Goal: Task Accomplishment & Management: Manage account settings

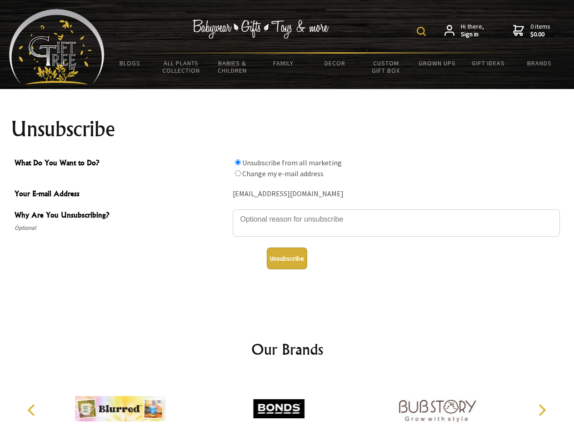
click at [422, 31] on img at bounding box center [420, 31] width 9 height 9
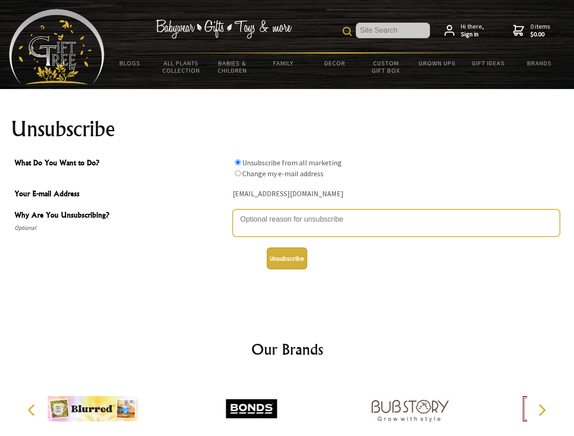
click at [287, 213] on textarea "Why Are You Unsubscribing?" at bounding box center [395, 222] width 327 height 27
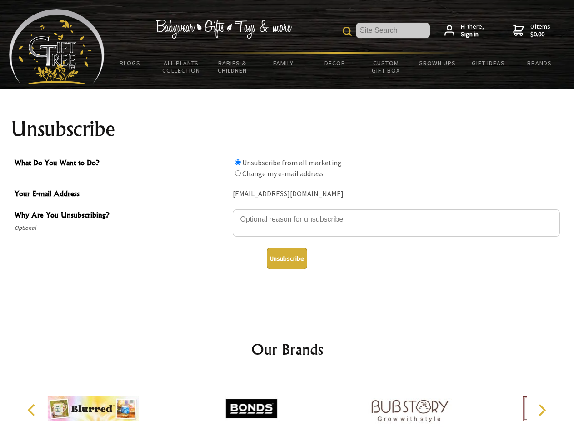
click at [237, 162] on input "What Do You Want to Do?" at bounding box center [238, 162] width 6 height 6
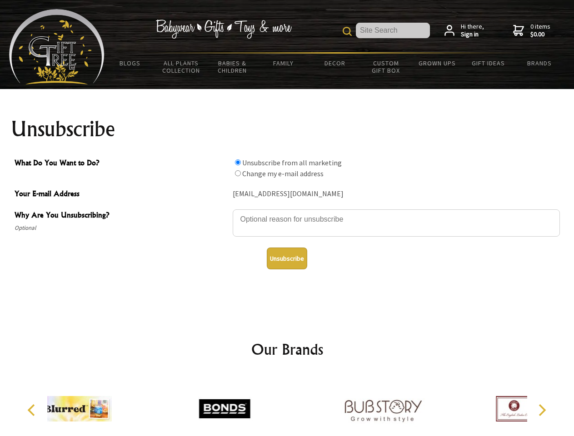
click at [237, 173] on input "What Do You Want to Do?" at bounding box center [238, 173] width 6 height 6
radio input "true"
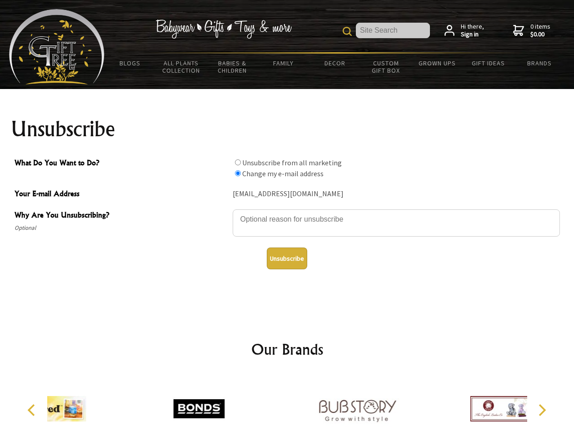
click at [287, 258] on button "Unsubscribe" at bounding box center [287, 258] width 40 height 22
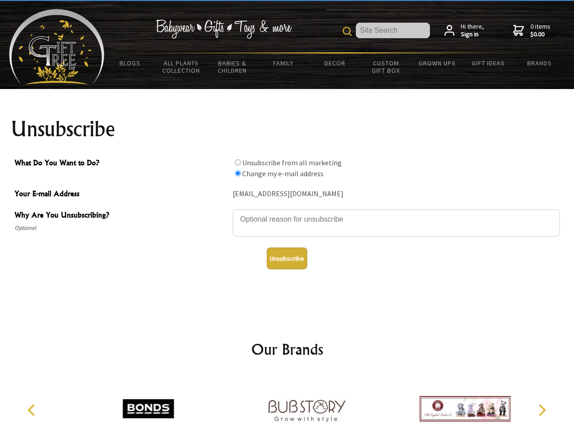
click at [33, 410] on icon "Previous" at bounding box center [32, 410] width 12 height 12
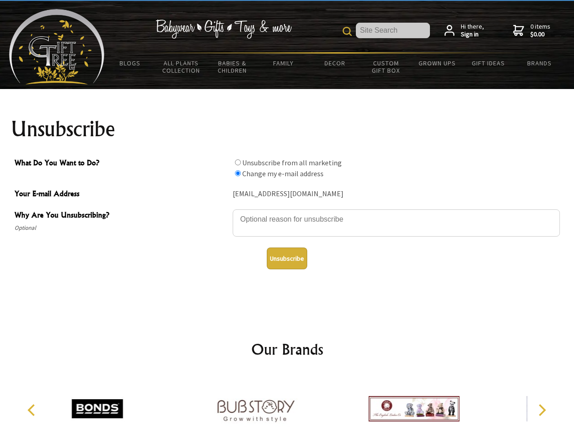
click at [541, 410] on icon "Next" at bounding box center [541, 410] width 12 height 12
